Goal: Transaction & Acquisition: Book appointment/travel/reservation

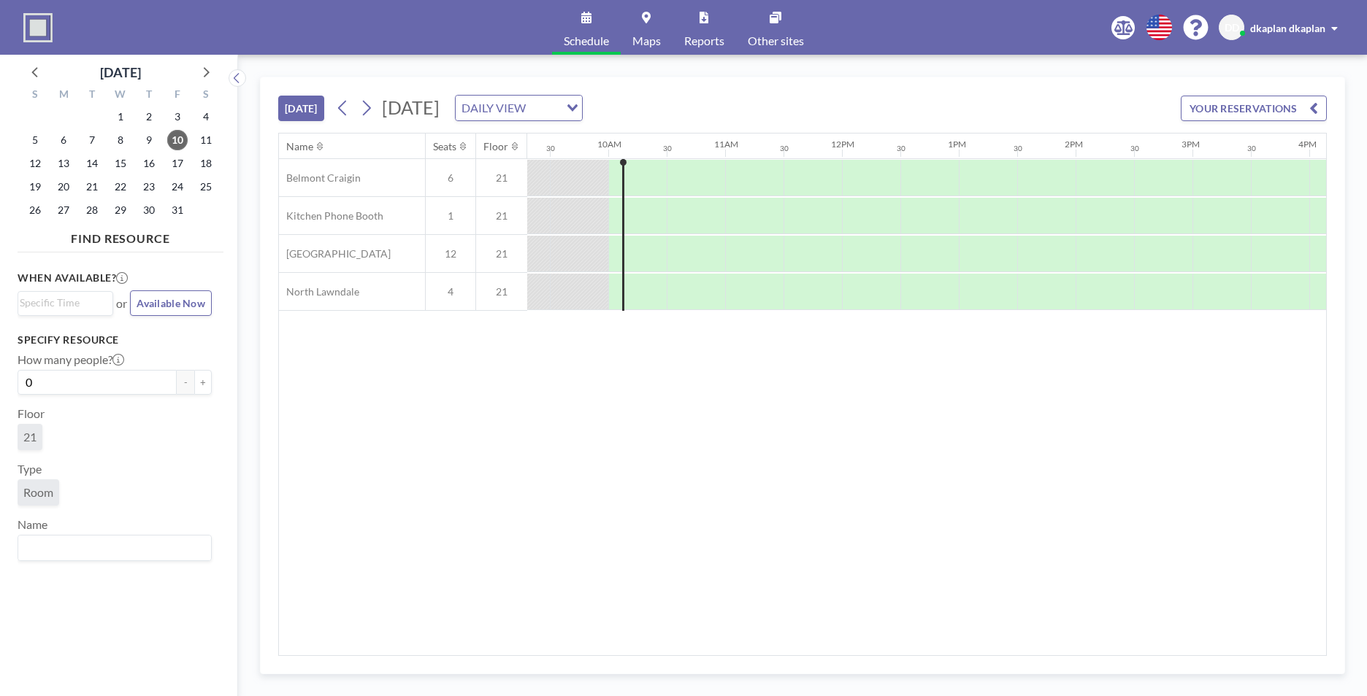
scroll to position [0, 1110]
click at [203, 77] on icon at bounding box center [205, 71] width 19 height 19
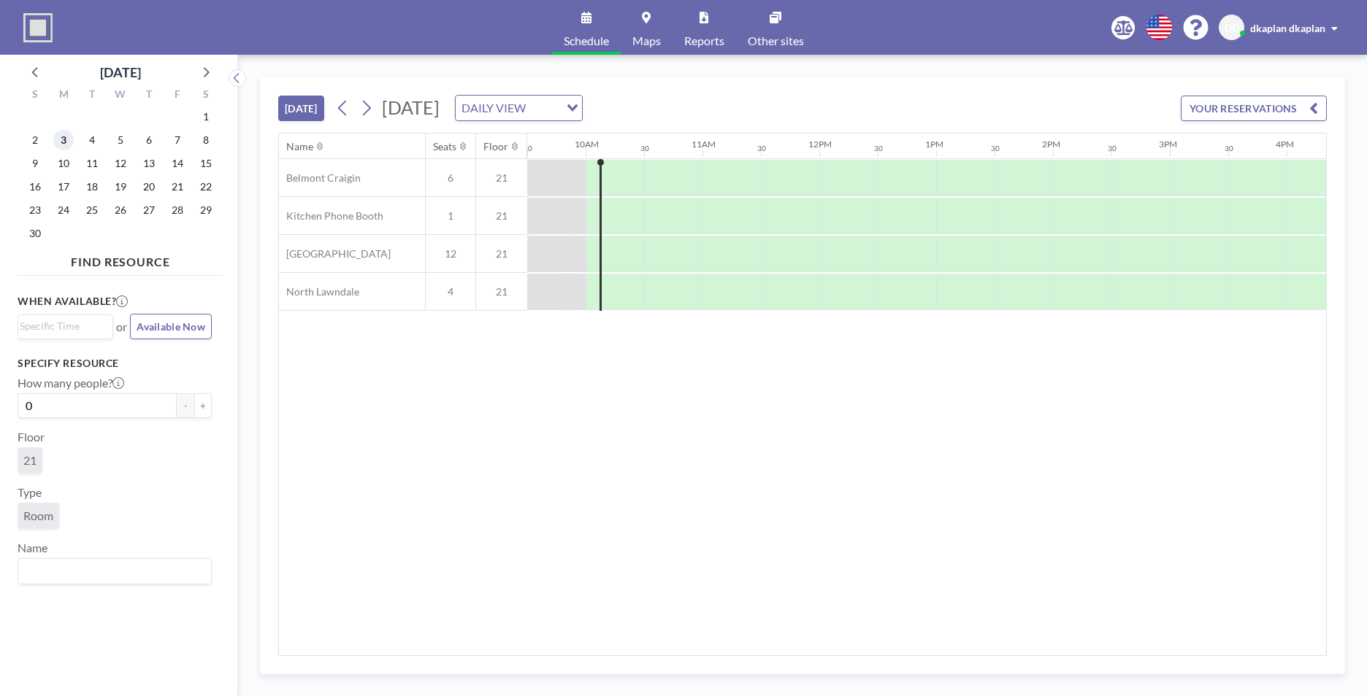
click at [63, 132] on span "3" at bounding box center [63, 140] width 20 height 20
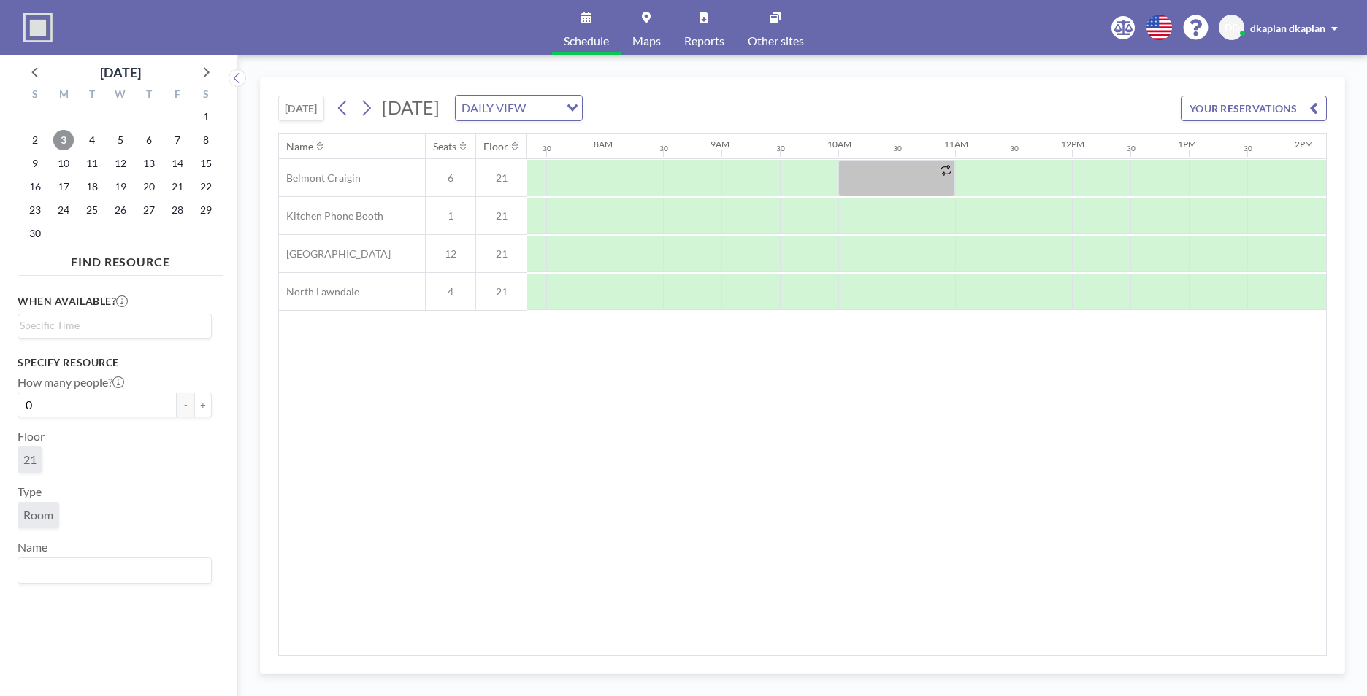
scroll to position [0, 876]
click at [939, 174] on div at bounding box center [965, 178] width 58 height 36
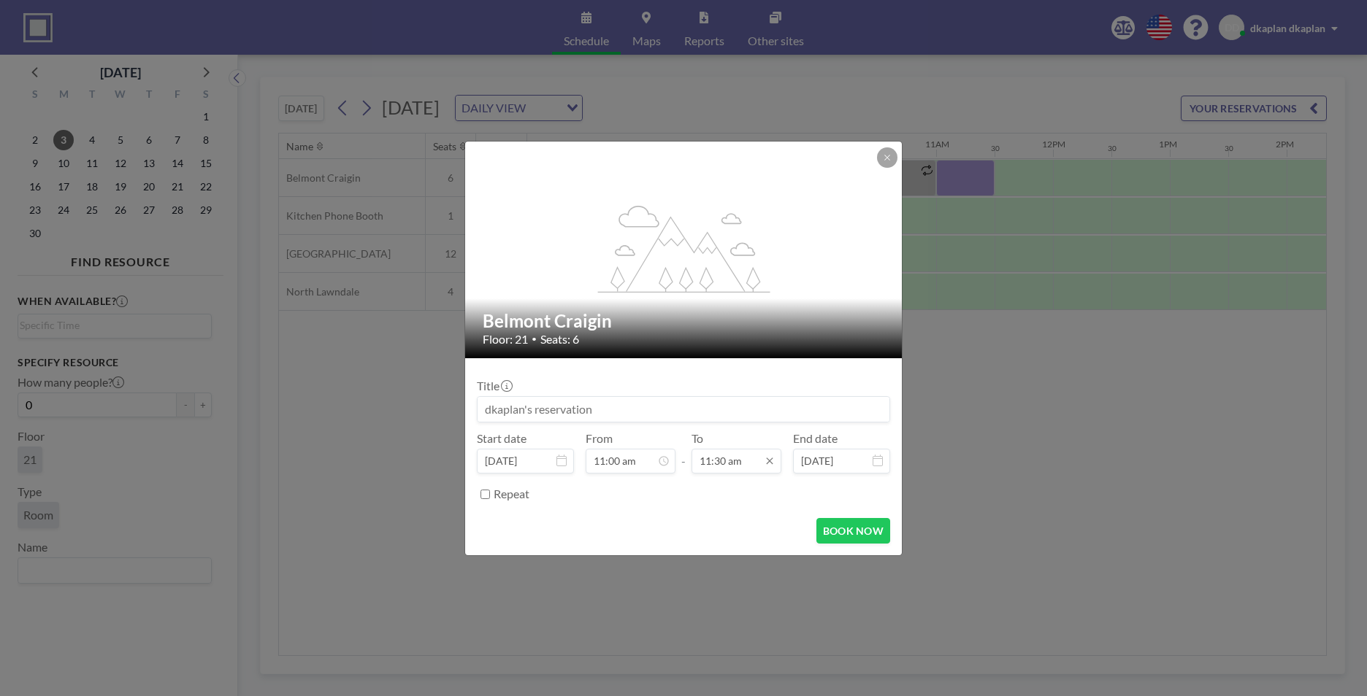
scroll to position [598, 0]
click at [758, 466] on input "11:30 am" at bounding box center [736, 461] width 90 height 25
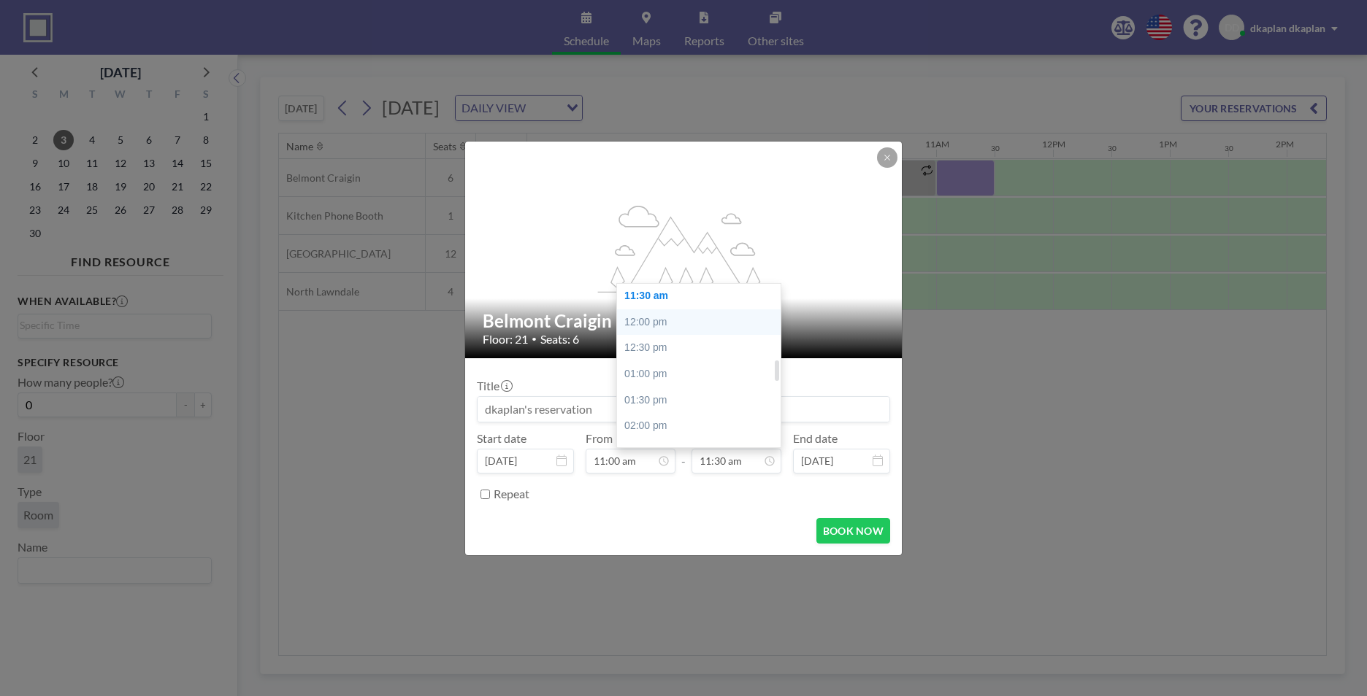
click at [704, 331] on div "12:00 pm" at bounding box center [702, 323] width 171 height 26
type input "12:00 pm"
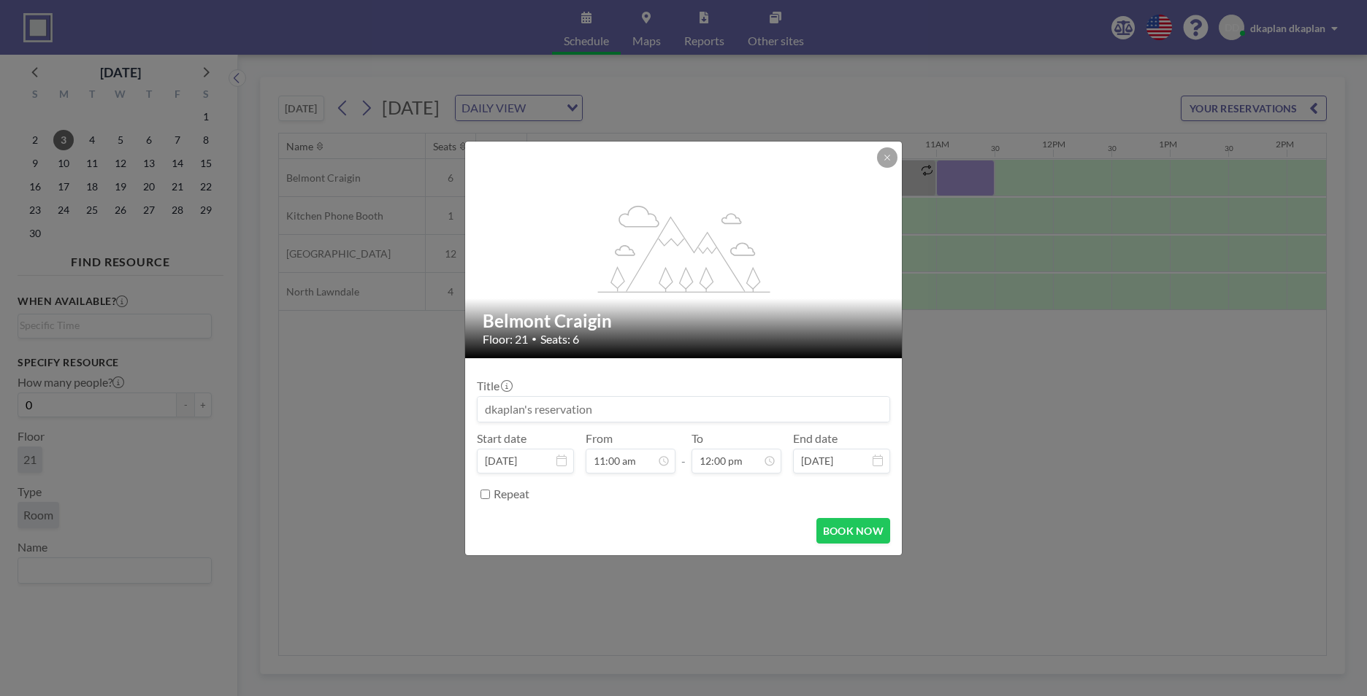
click at [588, 413] on input at bounding box center [683, 409] width 412 height 25
type input "[PERSON_NAME] Meeting"
click at [837, 525] on button "BOOK NOW" at bounding box center [853, 531] width 74 height 26
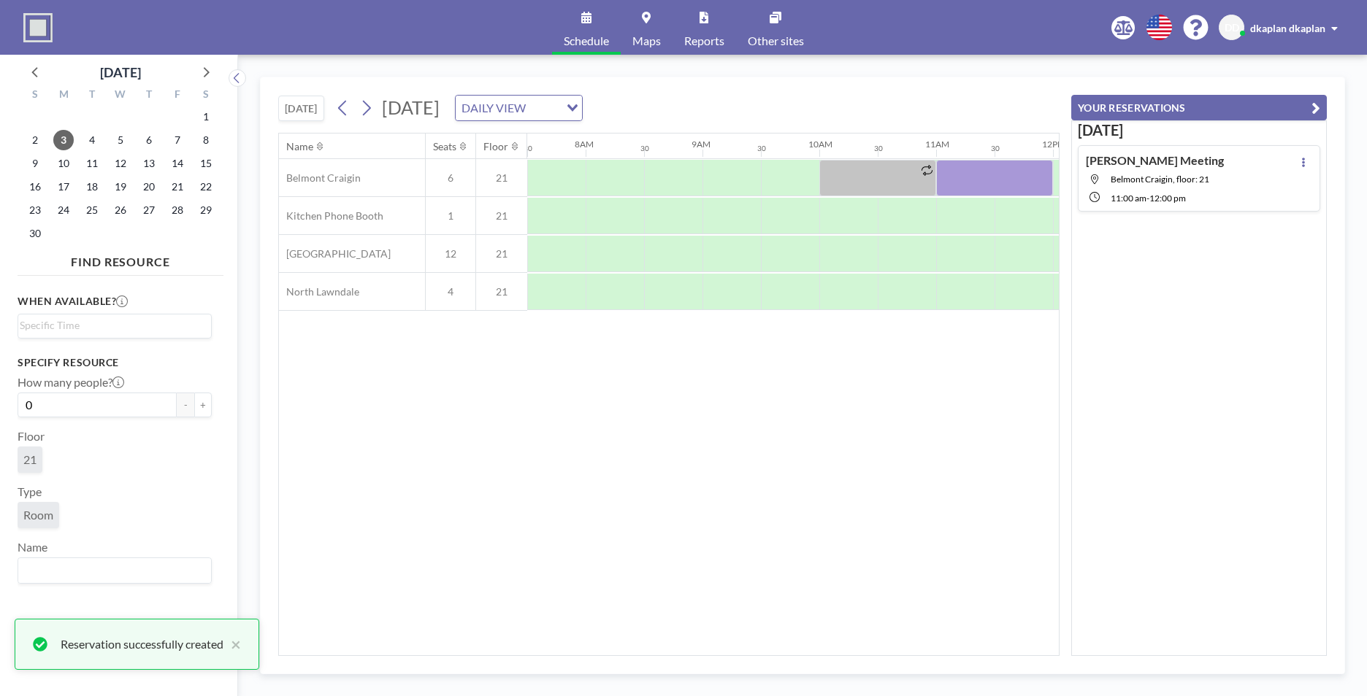
click at [1305, 103] on button "YOUR RESERVATIONS" at bounding box center [1198, 108] width 255 height 26
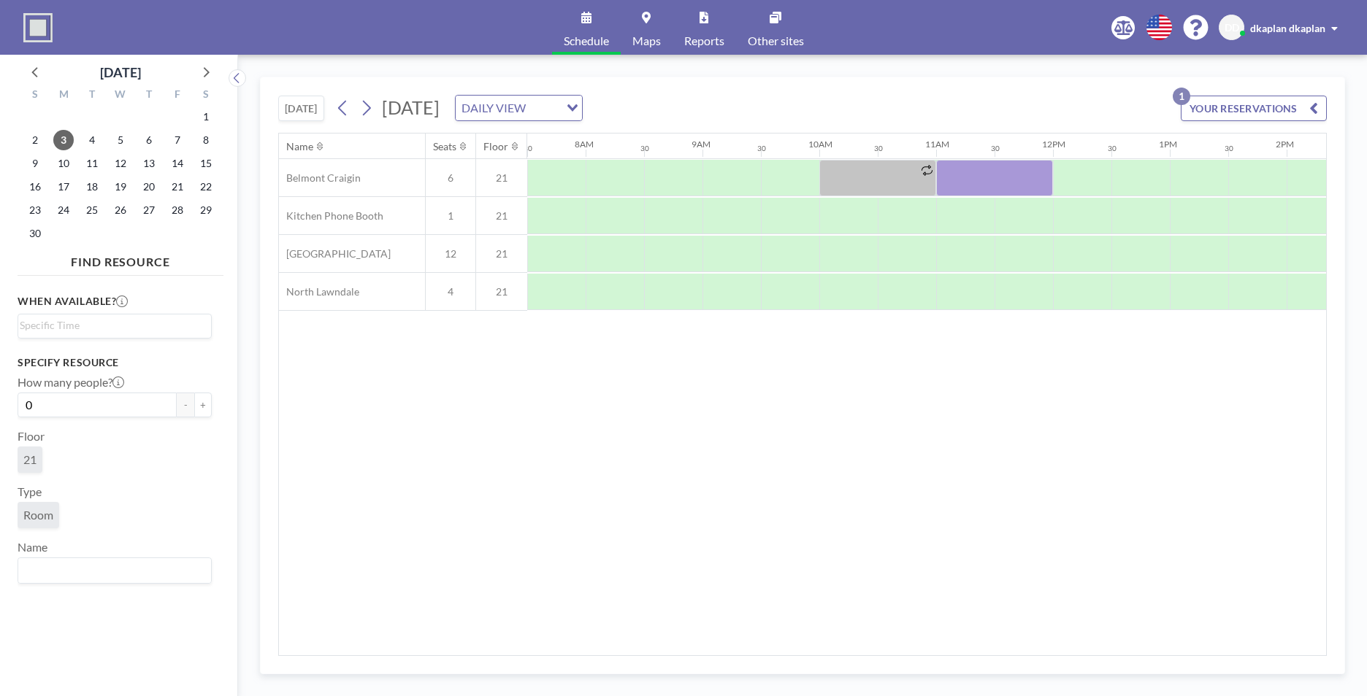
click at [888, 390] on div "Name Seats Floor 12AM 30 1AM 30 2AM 30 3AM 30 4AM 30 5AM 30 6AM 30 7AM 30 8AM 3…" at bounding box center [802, 395] width 1047 height 522
